Goal: Check status: Check status

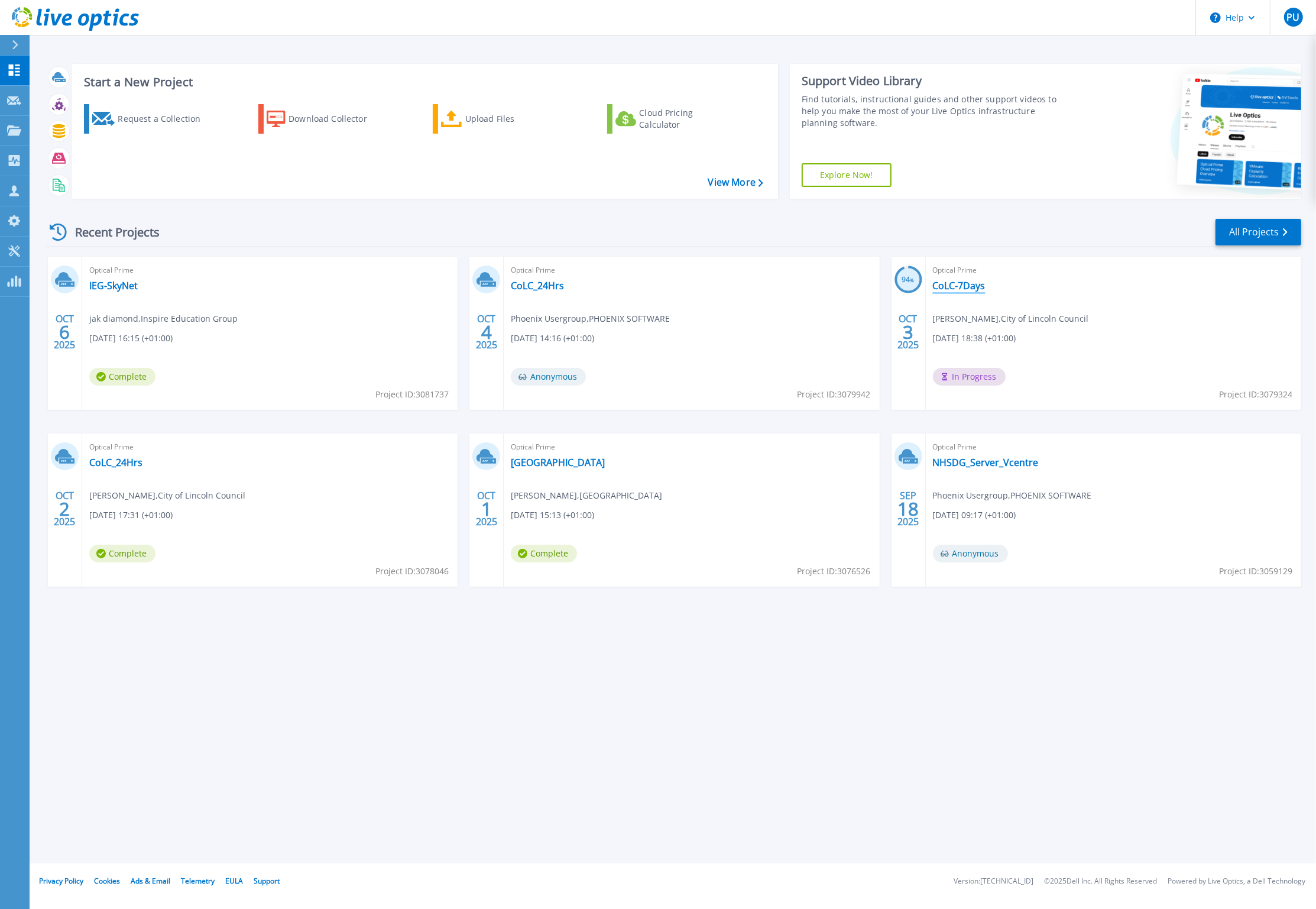
click at [952, 287] on link "CoLC-7Days" at bounding box center [959, 286] width 53 height 12
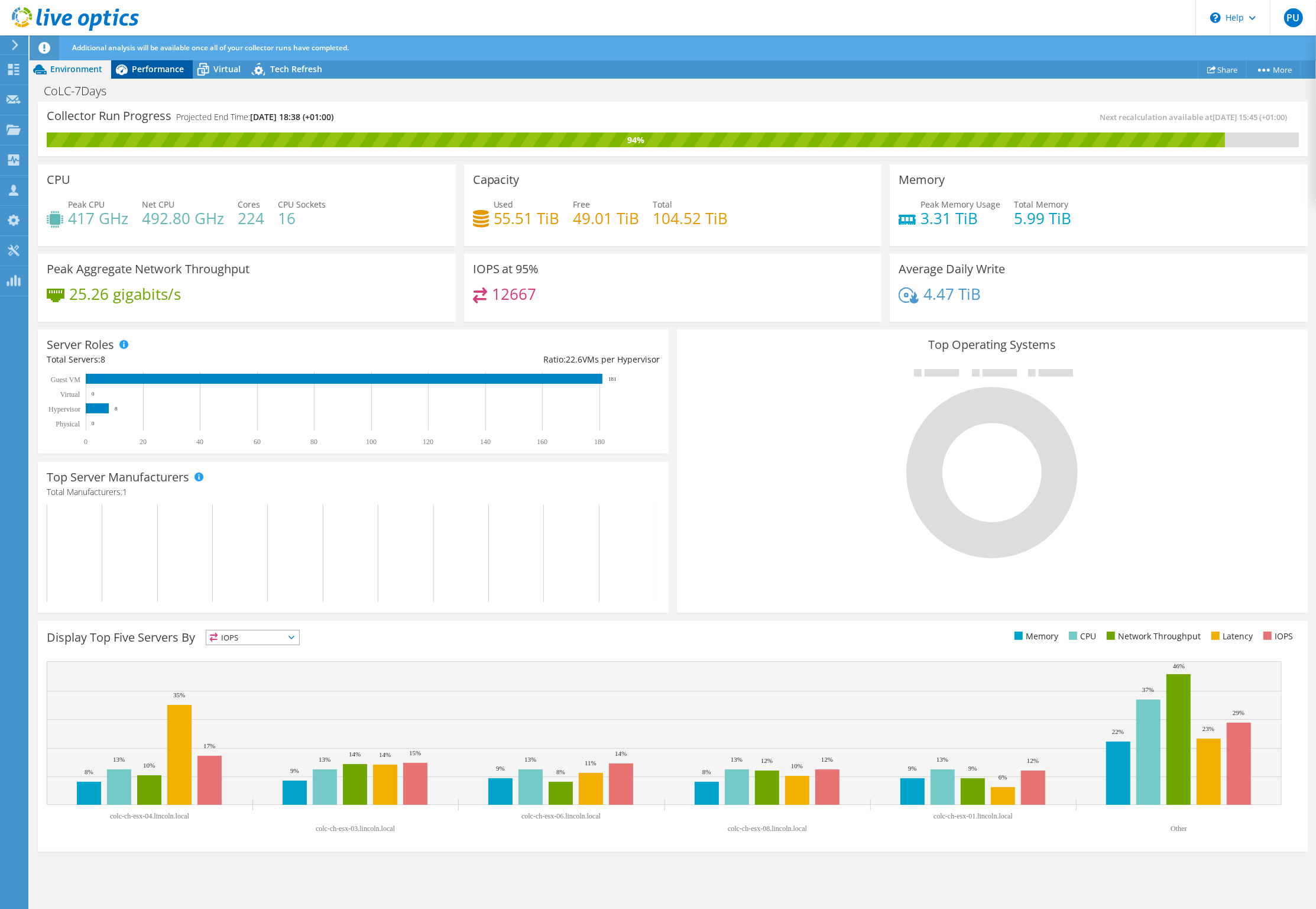
click at [151, 70] on span "Performance" at bounding box center [158, 69] width 52 height 11
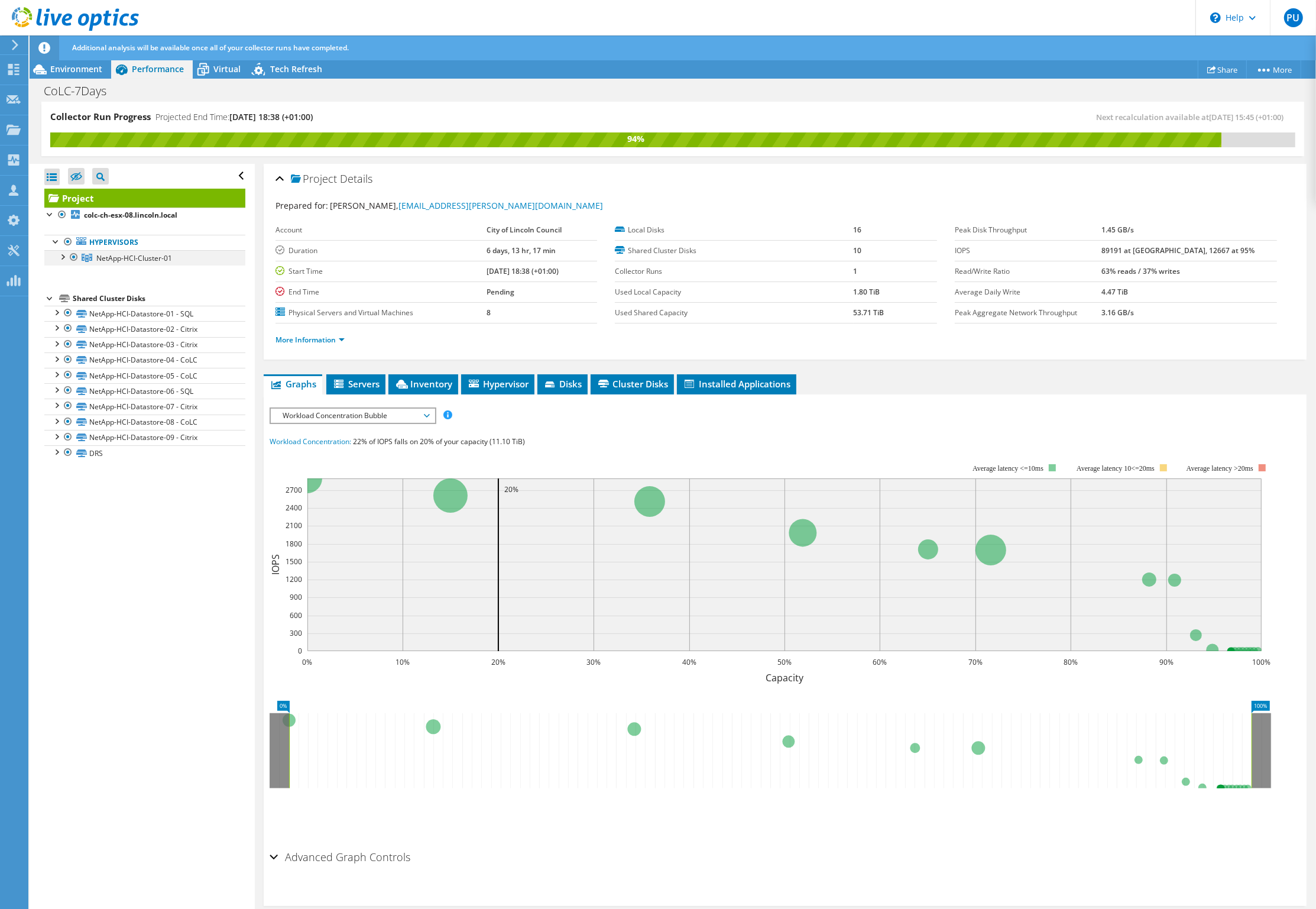
click at [62, 257] on div at bounding box center [62, 256] width 12 height 12
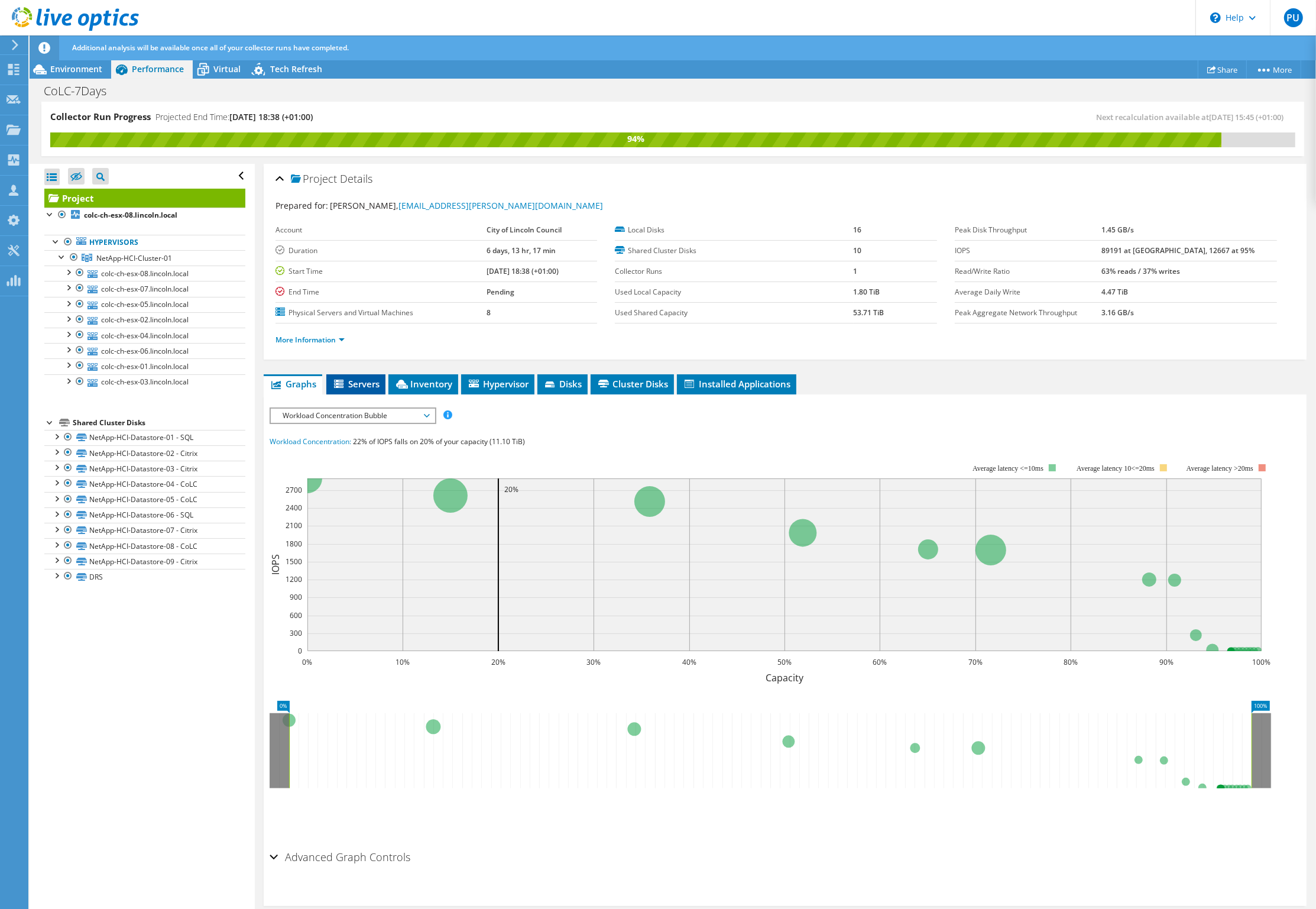
click at [355, 389] on span "Servers" at bounding box center [356, 383] width 47 height 12
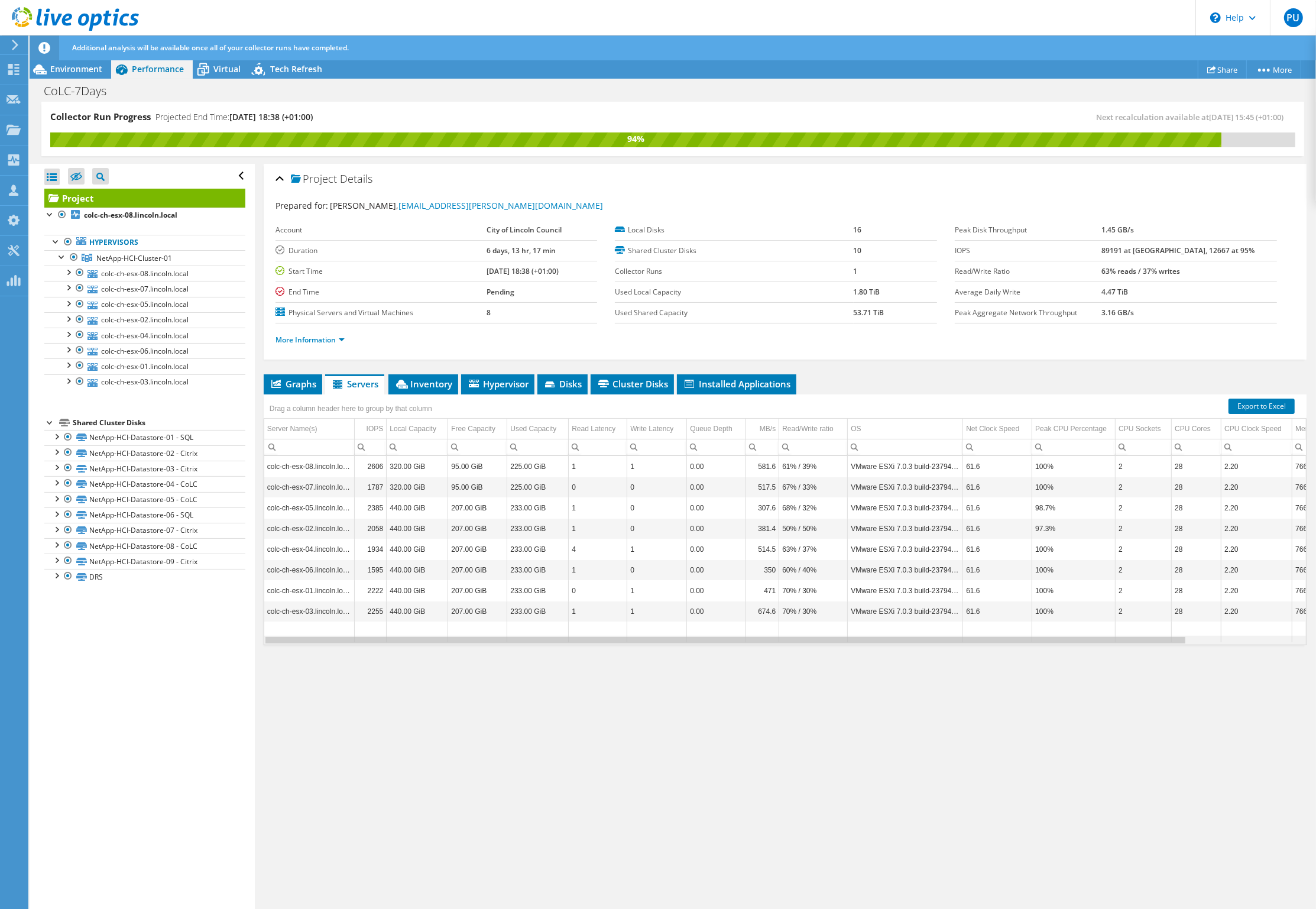
click at [1166, 638] on div "Data grid" at bounding box center [725, 640] width 920 height 6
drag, startPoint x: 1165, startPoint y: 638, endPoint x: 902, endPoint y: 676, distance: 265.7
click at [902, 676] on body "PU Channel Partner Phoenix Usergroup [EMAIL_ADDRESS][DOMAIN_NAME] PHOENIX SOFTW…" at bounding box center [658, 454] width 1316 height 909
click at [512, 388] on span "Hypervisor" at bounding box center [498, 383] width 62 height 12
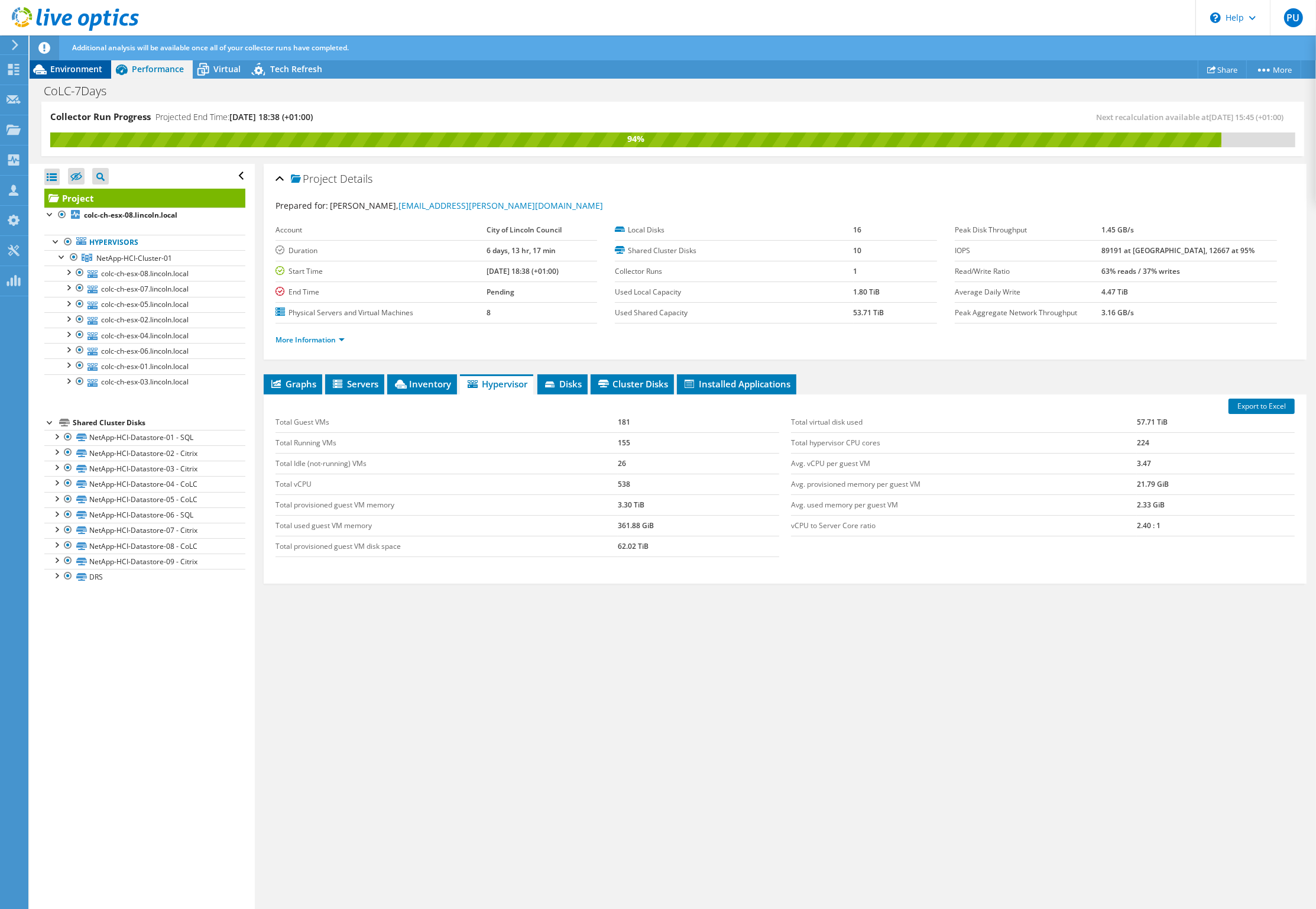
click at [74, 70] on span "Environment" at bounding box center [76, 69] width 52 height 11
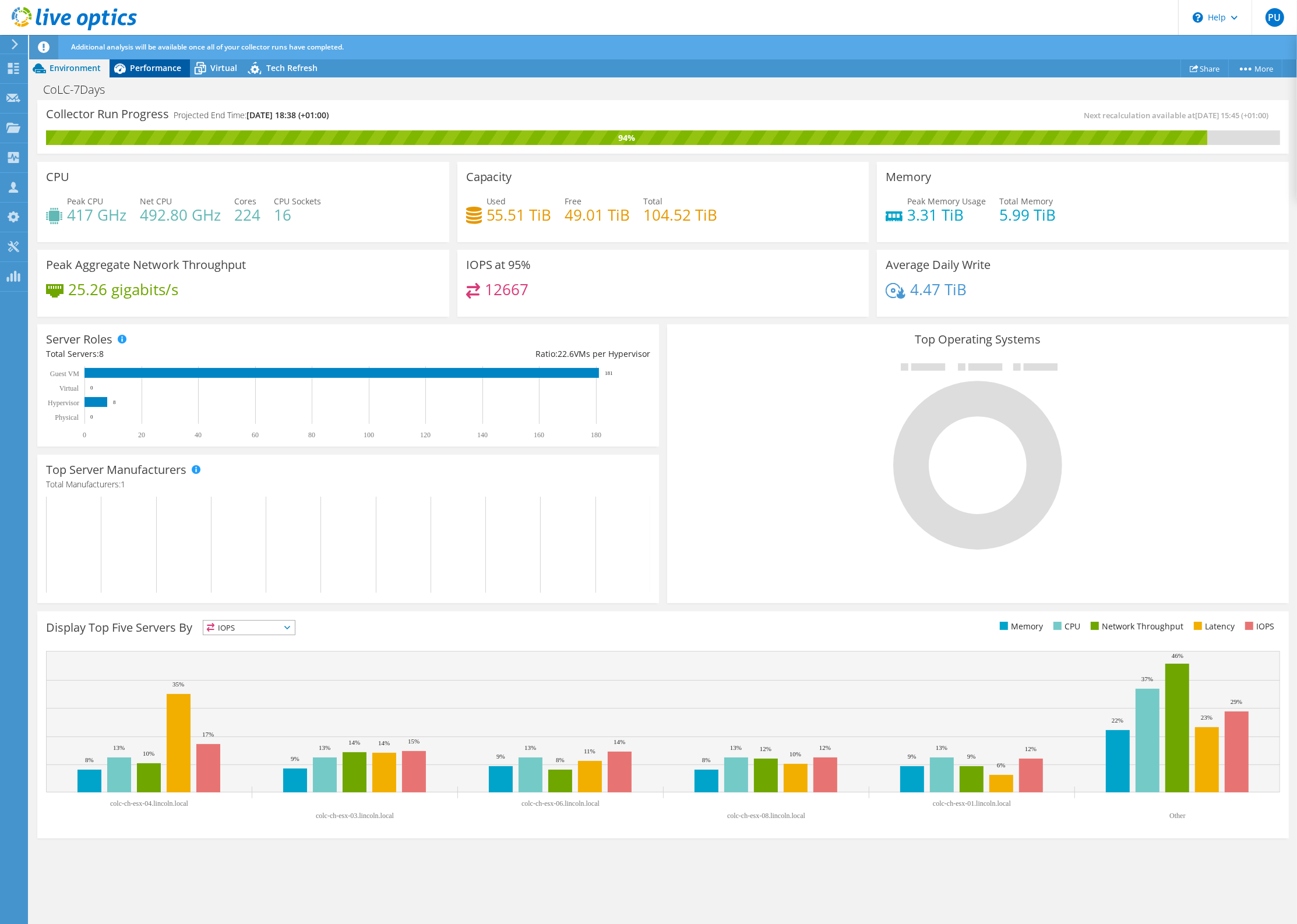
click at [158, 68] on span "Performance" at bounding box center [156, 68] width 51 height 11
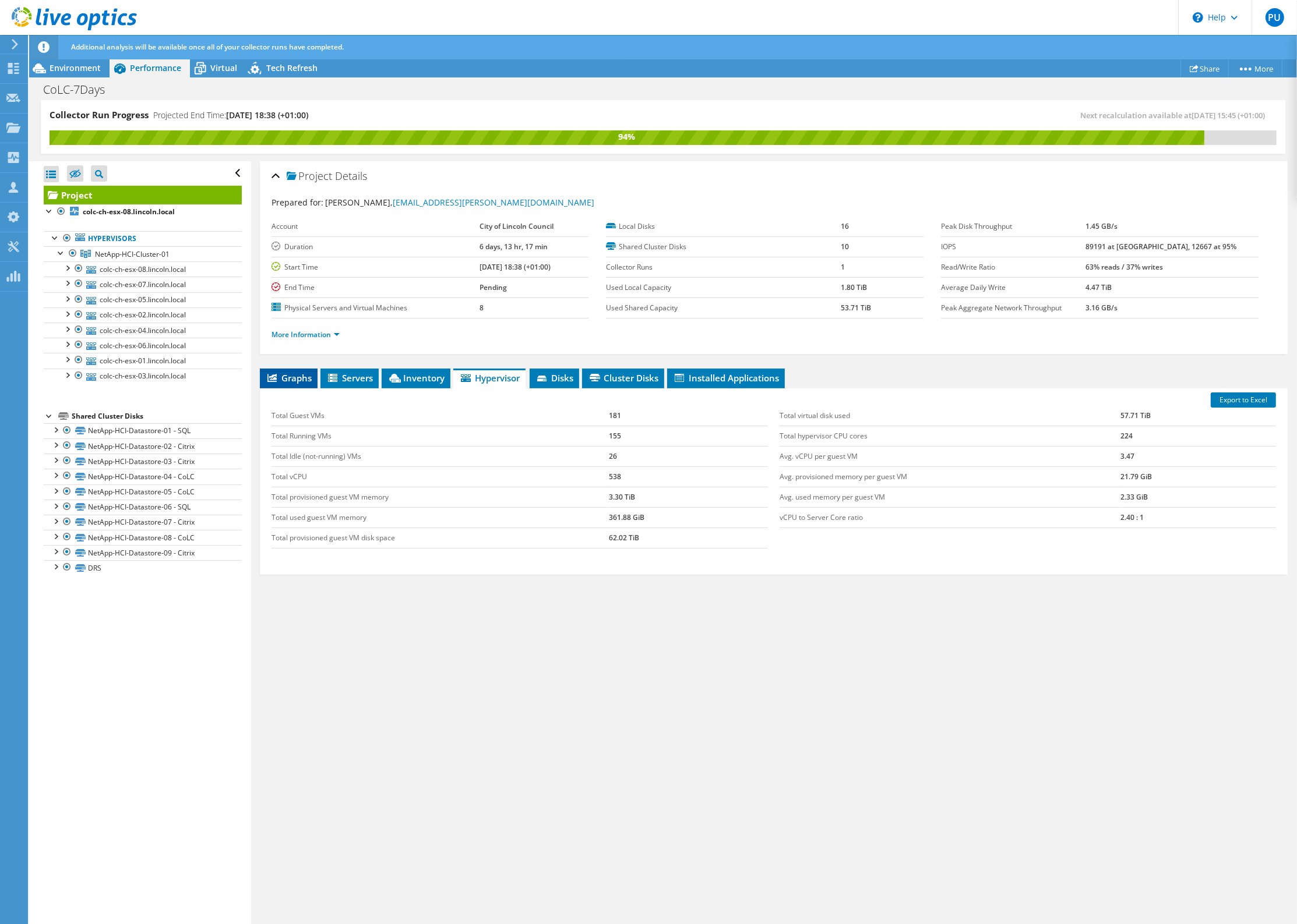
click at [289, 382] on span "Graphs" at bounding box center [288, 377] width 46 height 12
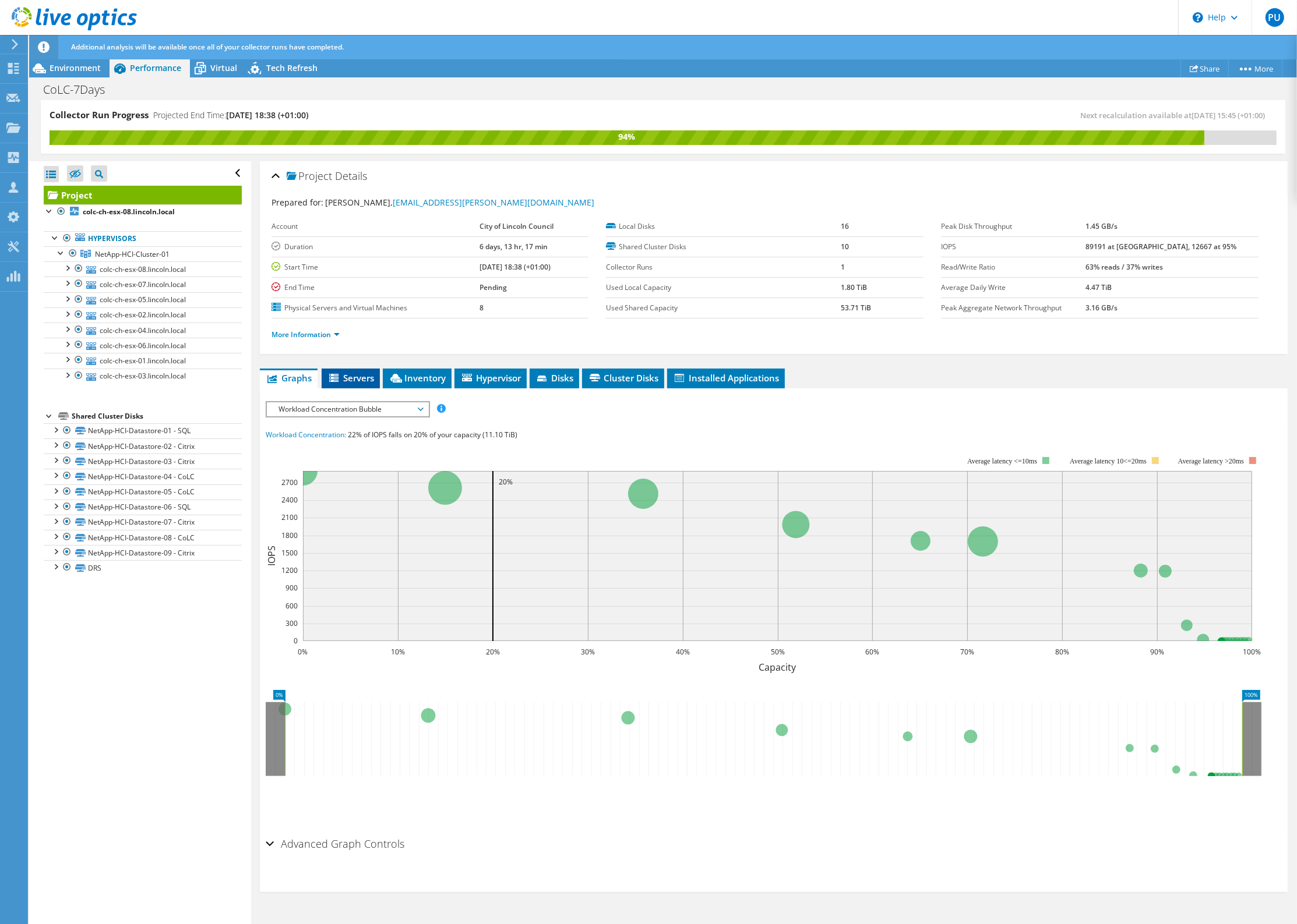
click at [361, 382] on span "Servers" at bounding box center [351, 377] width 47 height 12
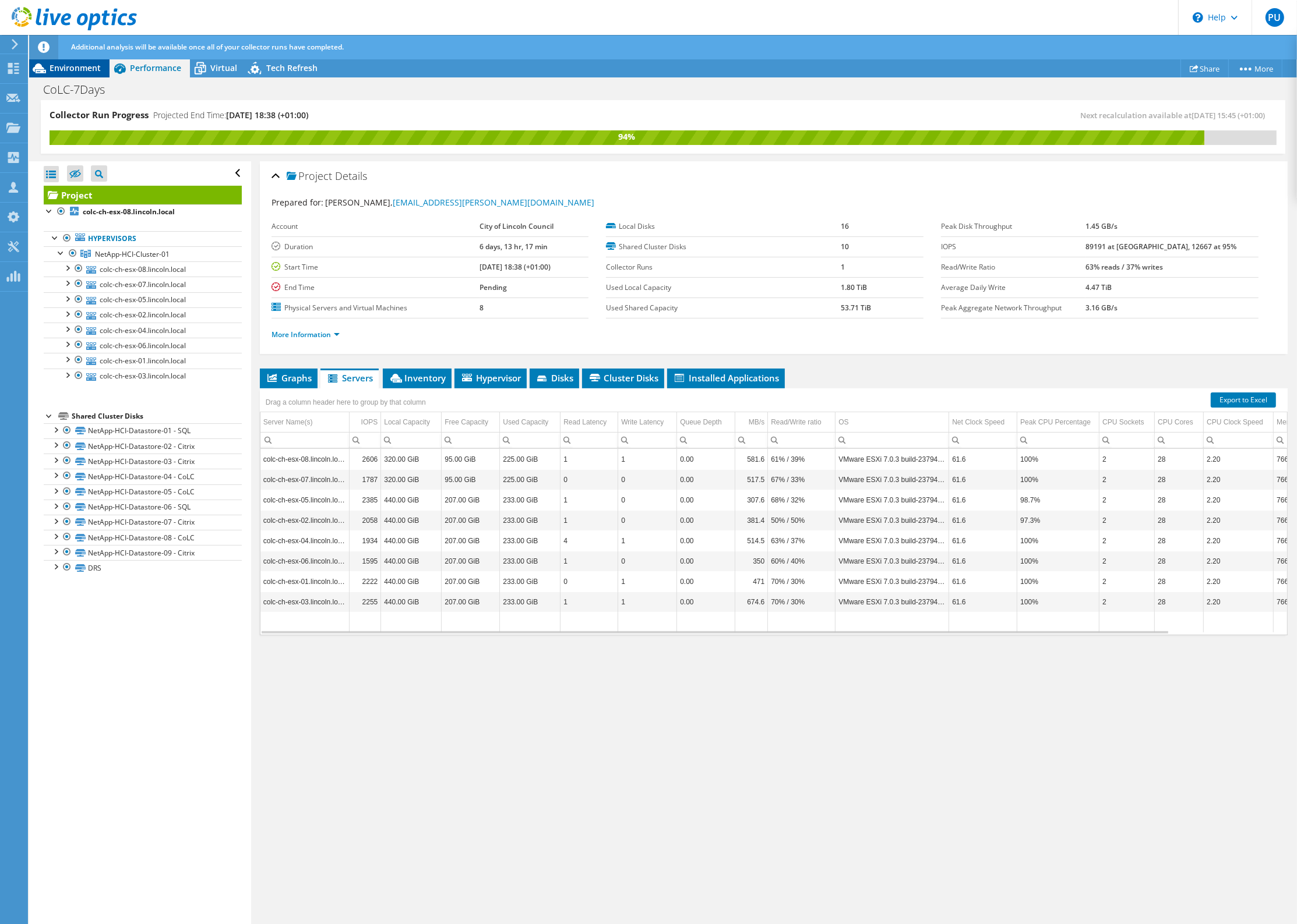
click at [91, 65] on span "Environment" at bounding box center [75, 68] width 51 height 11
